Goal: Navigation & Orientation: Find specific page/section

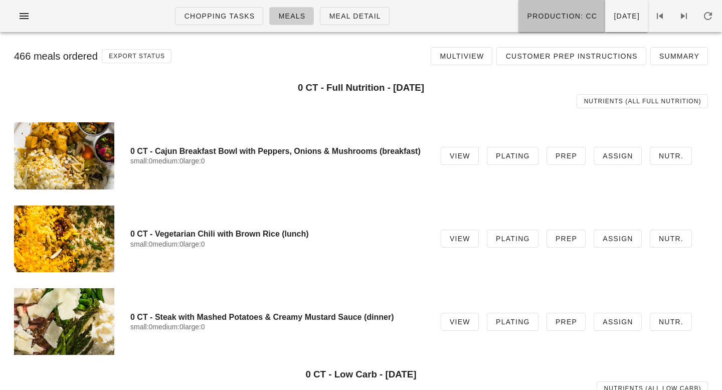
click at [530, 9] on button "Production: CC" at bounding box center [561, 16] width 87 height 32
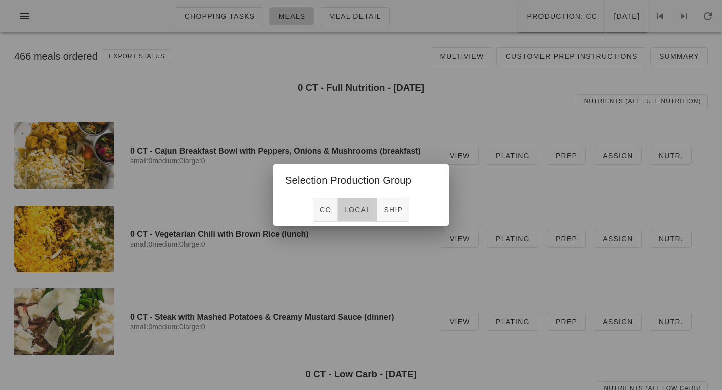
click at [357, 213] on span "local" at bounding box center [357, 210] width 27 height 8
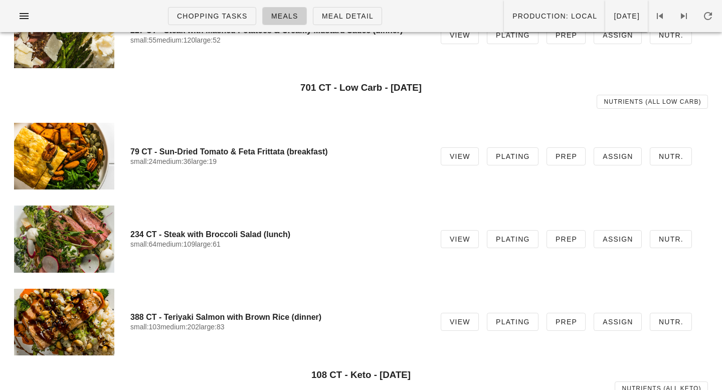
scroll to position [278, 0]
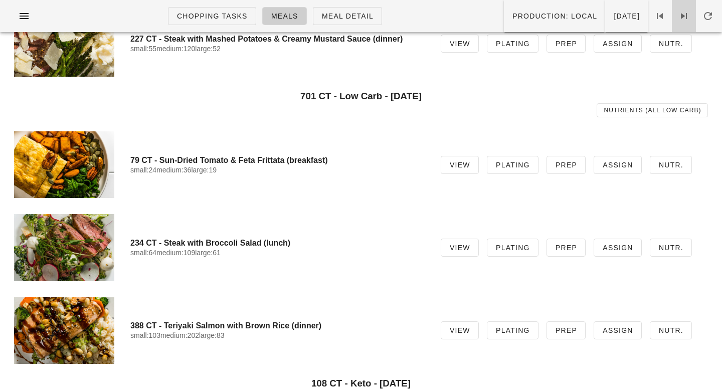
click at [684, 18] on icon at bounding box center [684, 16] width 12 height 12
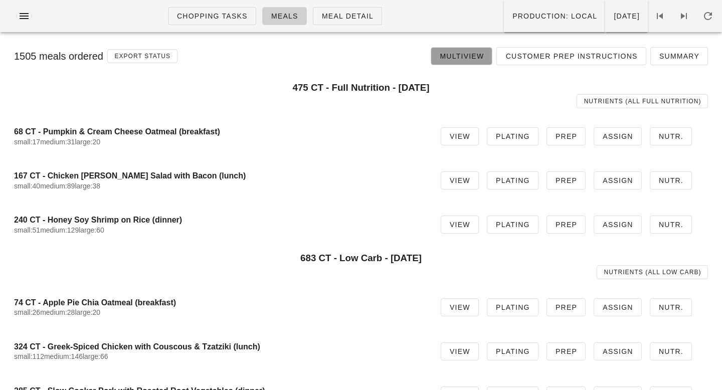
click at [474, 48] on link "Multiview" at bounding box center [462, 56] width 62 height 18
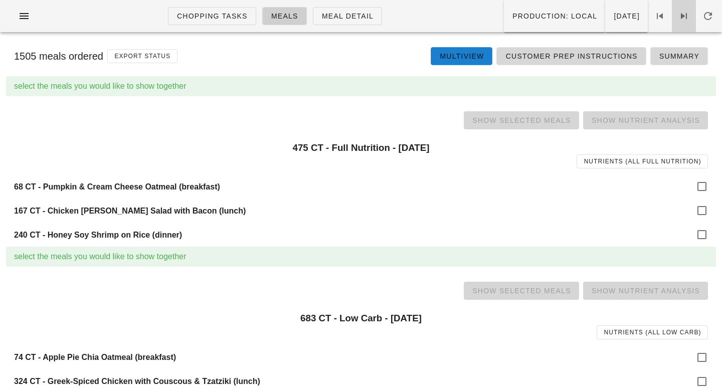
click at [678, 18] on icon at bounding box center [684, 16] width 12 height 12
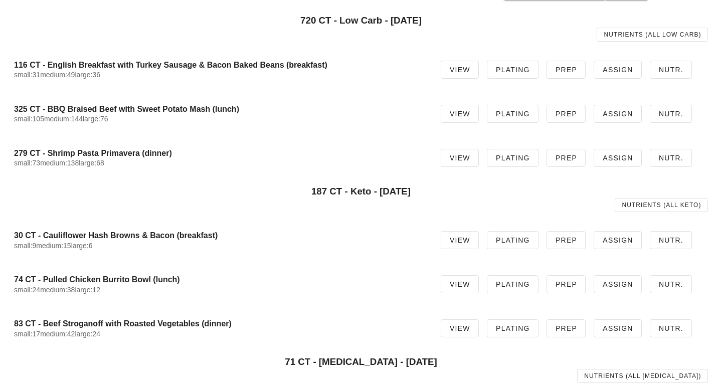
scroll to position [259, 0]
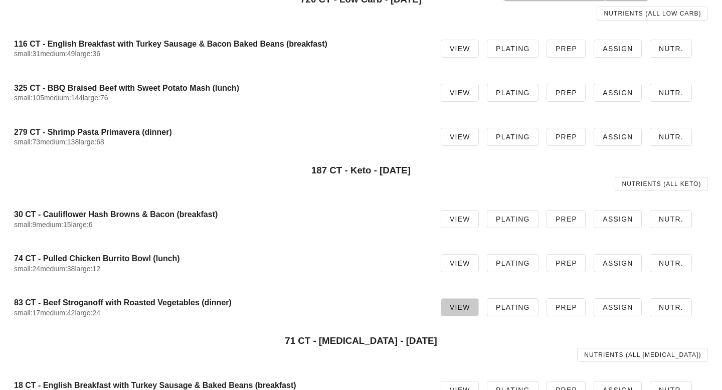
click at [470, 303] on span "View" at bounding box center [459, 307] width 21 height 8
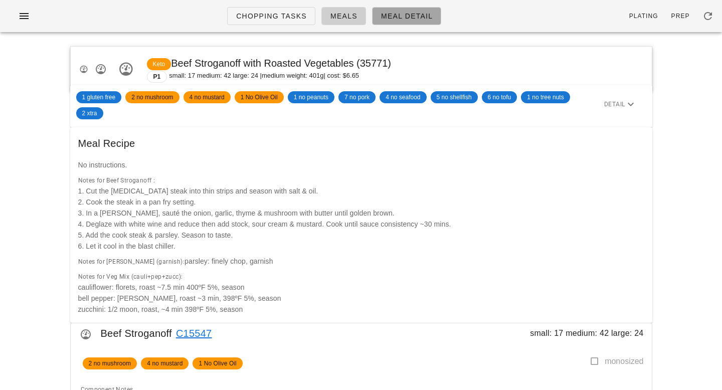
click at [401, 20] on span "Meal Detail" at bounding box center [407, 16] width 52 height 8
click at [342, 22] on link "Meals" at bounding box center [343, 16] width 45 height 18
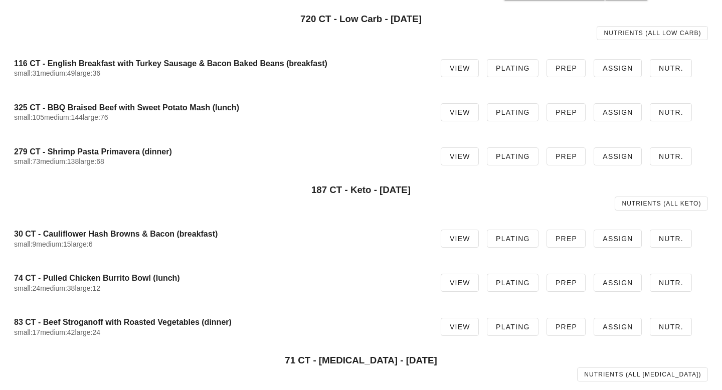
scroll to position [238, 0]
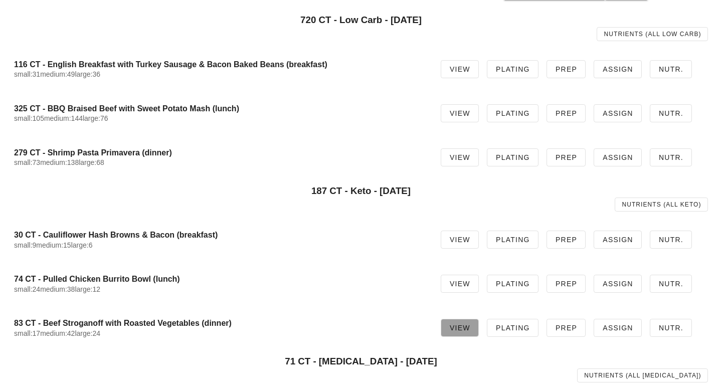
click at [467, 328] on span "View" at bounding box center [459, 328] width 21 height 8
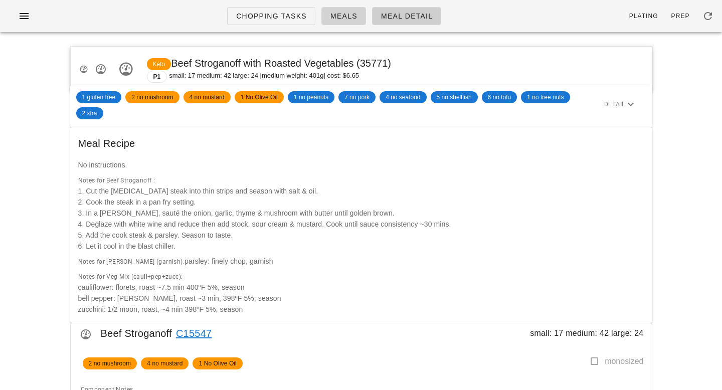
click at [349, 24] on link "Meals" at bounding box center [343, 16] width 45 height 18
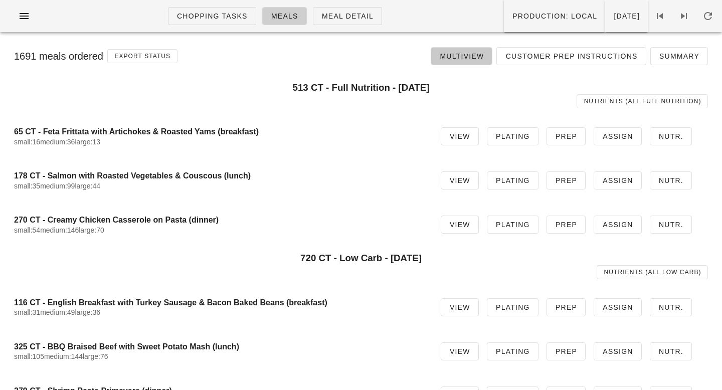
click at [473, 58] on span "Multiview" at bounding box center [461, 56] width 45 height 8
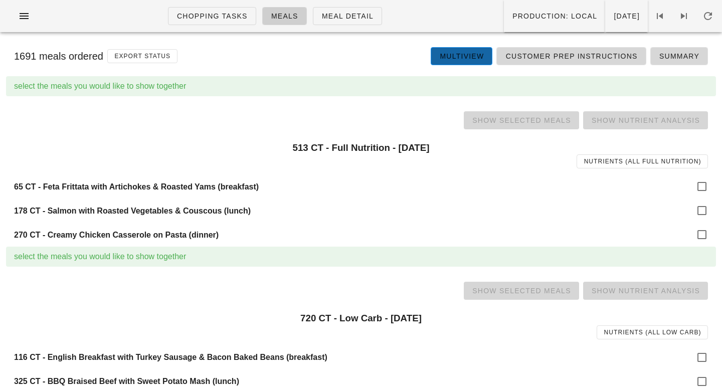
click at [473, 58] on span "Multiview" at bounding box center [461, 56] width 45 height 8
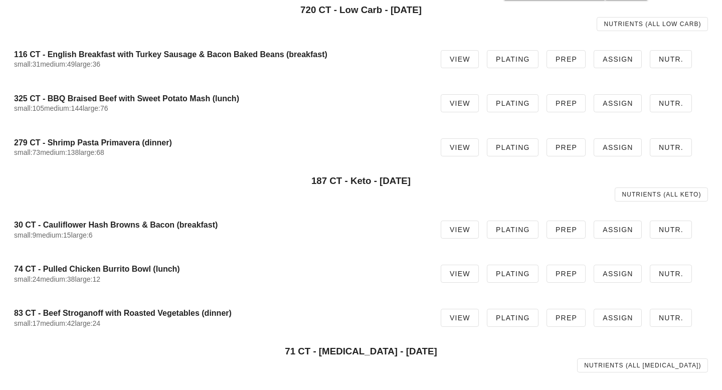
scroll to position [274, 0]
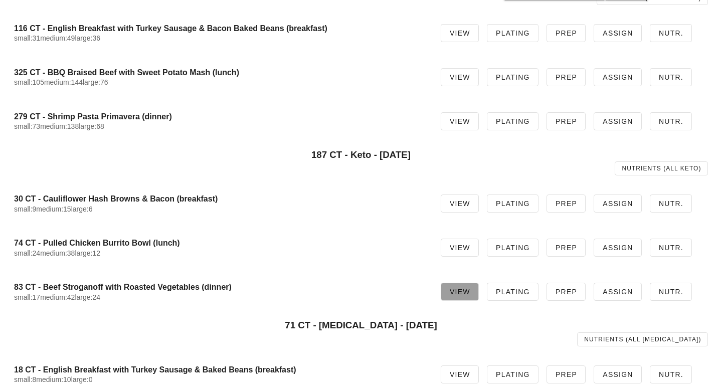
click at [460, 296] on link "View" at bounding box center [460, 292] width 38 height 18
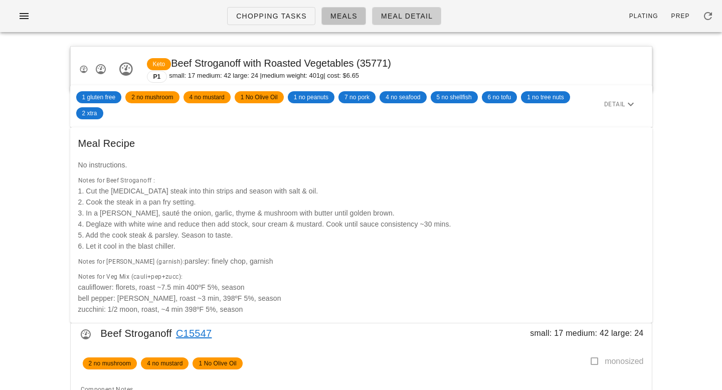
click at [352, 16] on span "Meals" at bounding box center [344, 16] width 28 height 8
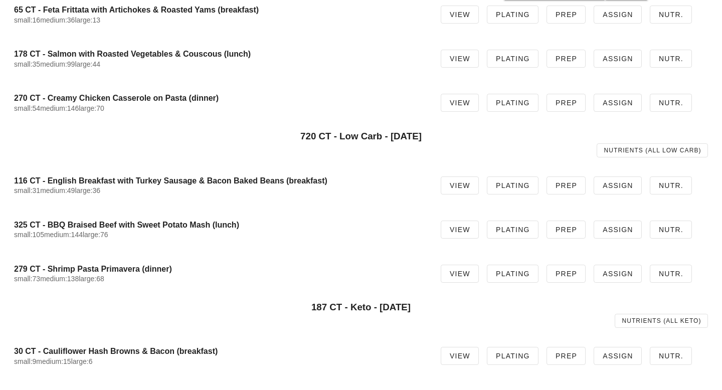
scroll to position [328, 0]
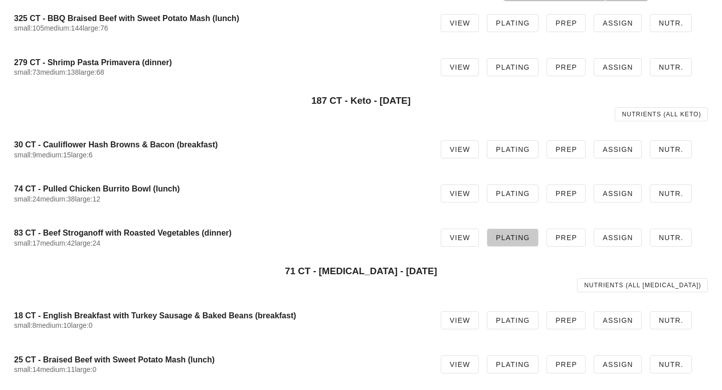
click at [525, 239] on span "Plating" at bounding box center [512, 238] width 35 height 8
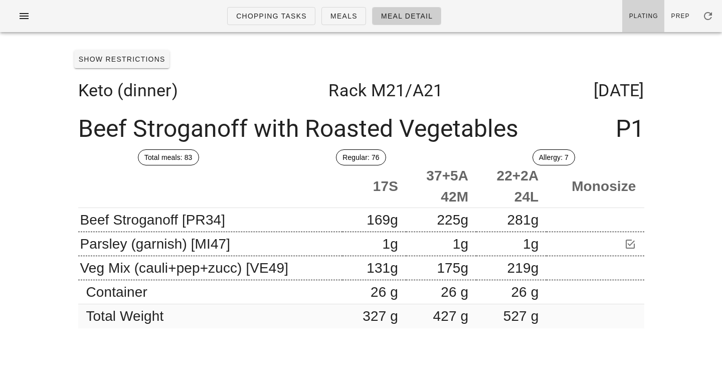
click at [646, 13] on span "Plating" at bounding box center [644, 16] width 30 height 7
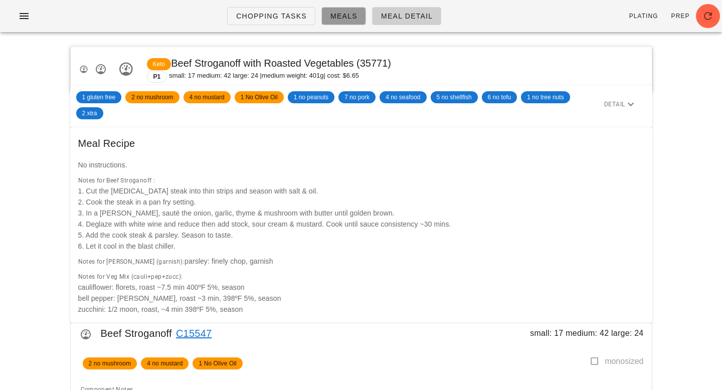
click at [345, 24] on link "Meals" at bounding box center [343, 16] width 45 height 18
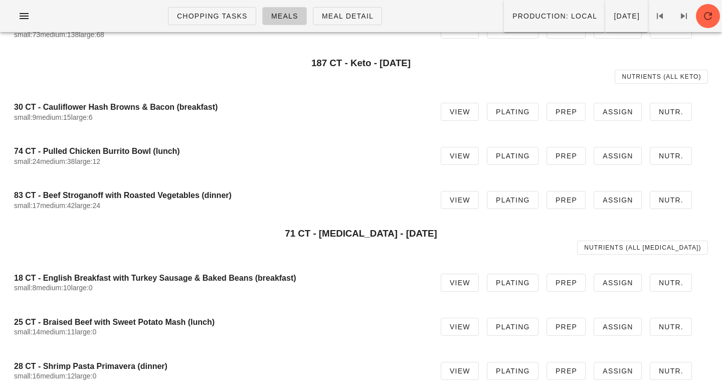
scroll to position [366, 0]
